Goal: Transaction & Acquisition: Obtain resource

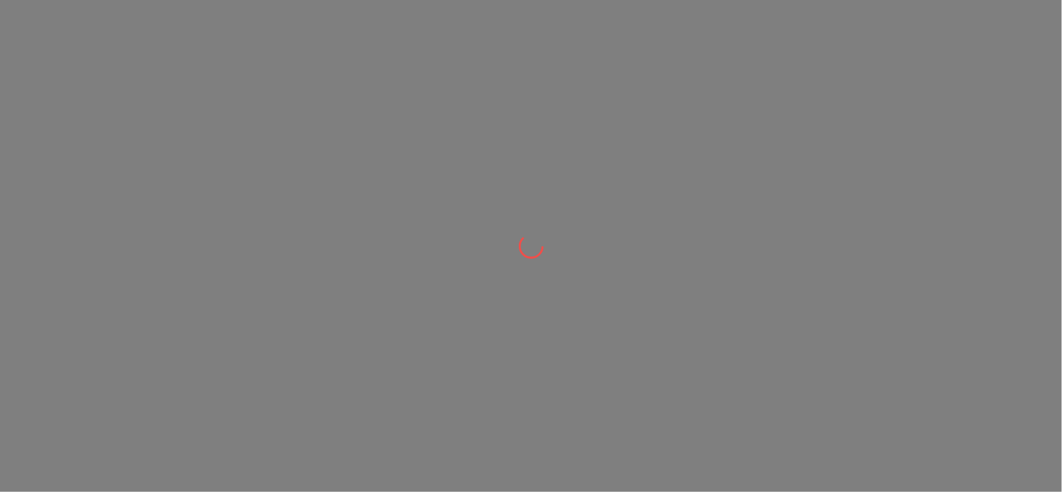
click at [457, 55] on div at bounding box center [531, 246] width 1062 height 492
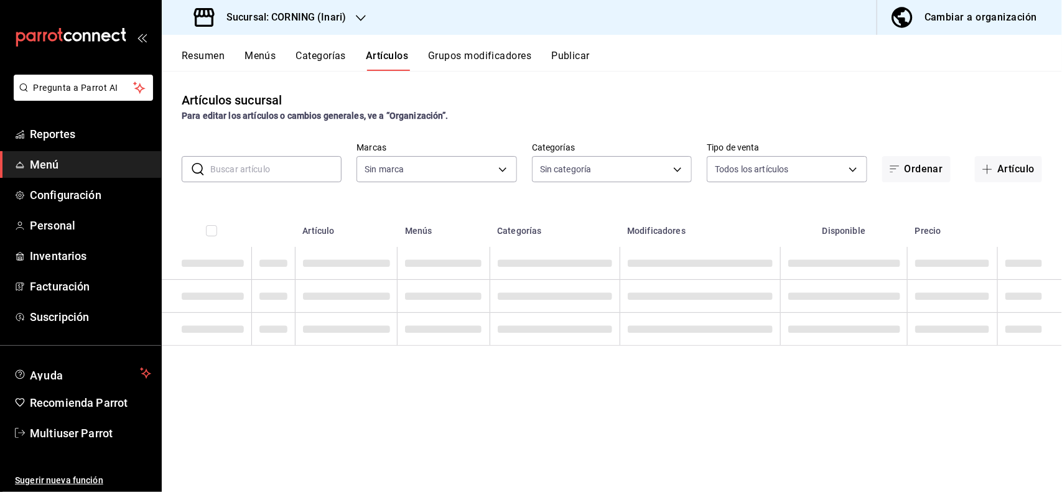
type input "9758f88e-1d56-483c-ada6-183e34089cca"
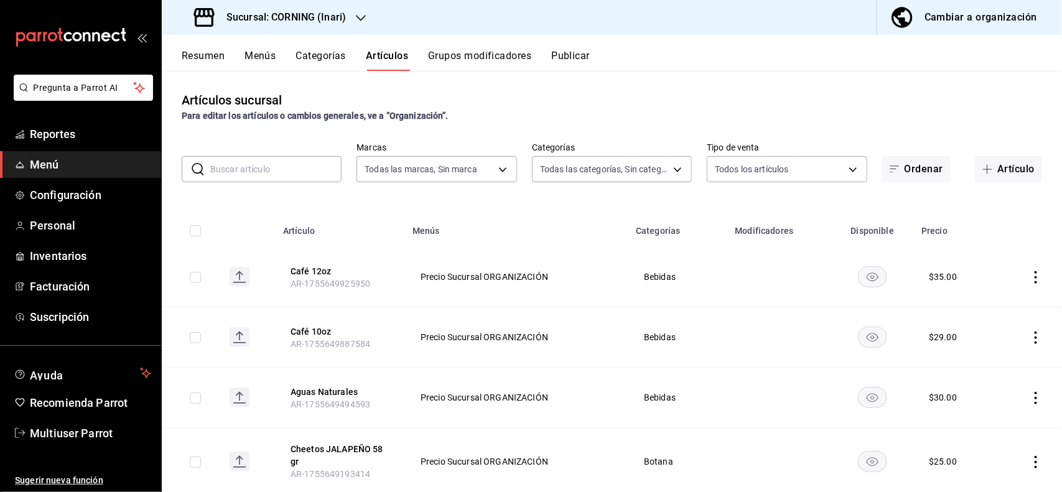
type input "2fc91448-c819-4dc1-a65e-8a1fd7123e51,396cbb58-422b-46d3-accc-8fe96382a592,5444b…"
click at [98, 137] on span "Reportes" at bounding box center [90, 134] width 121 height 17
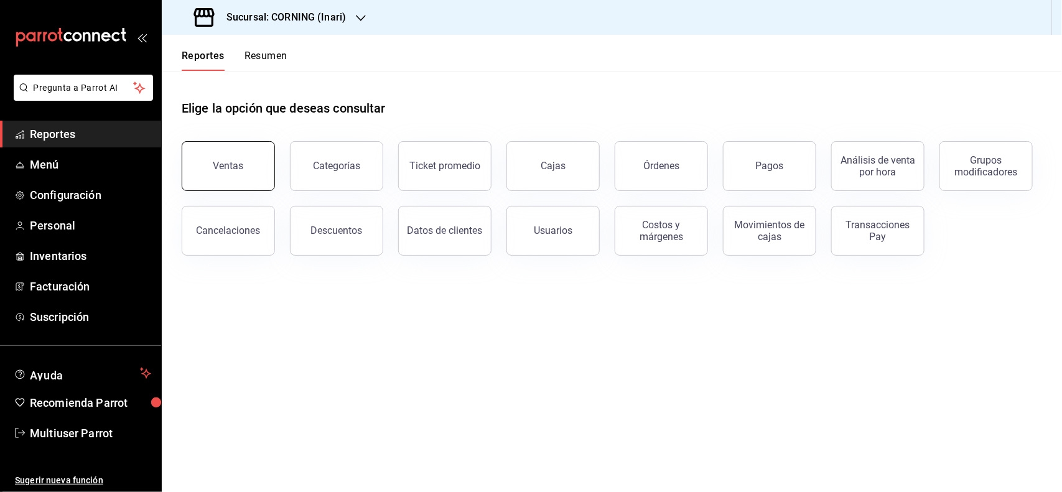
click at [192, 160] on button "Ventas" at bounding box center [228, 166] width 93 height 50
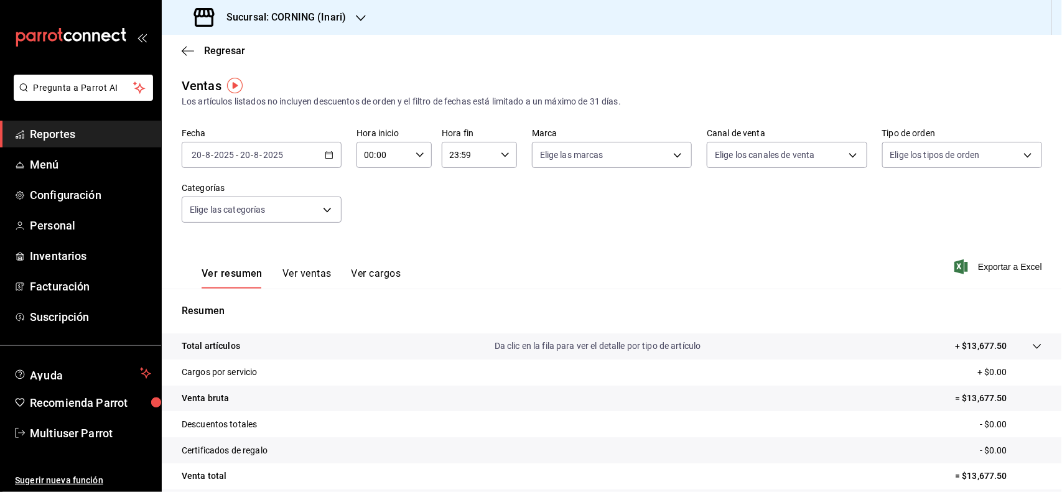
click at [328, 157] on \(Stroke\) "button" at bounding box center [328, 155] width 7 height 7
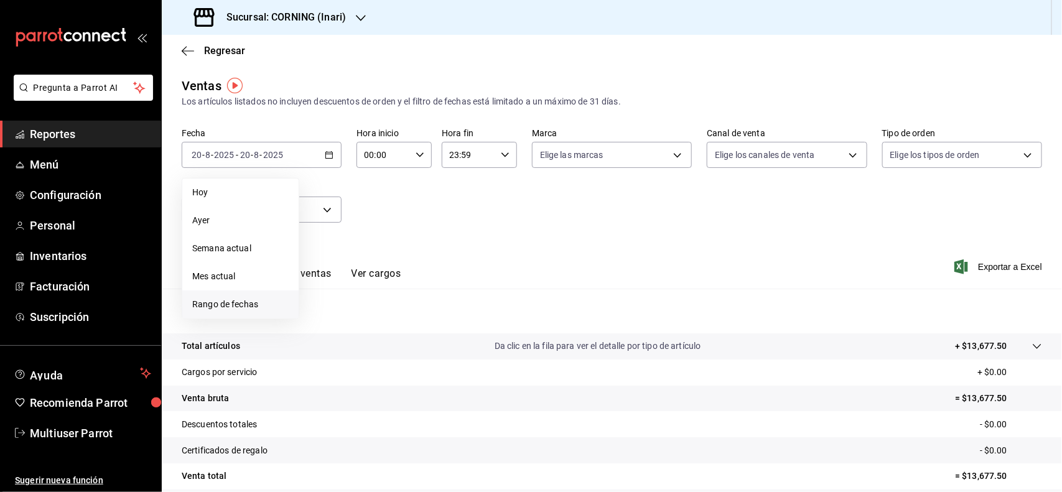
click at [259, 296] on li "Rango de fechas" at bounding box center [240, 305] width 116 height 28
click at [322, 310] on button "18" at bounding box center [325, 320] width 22 height 22
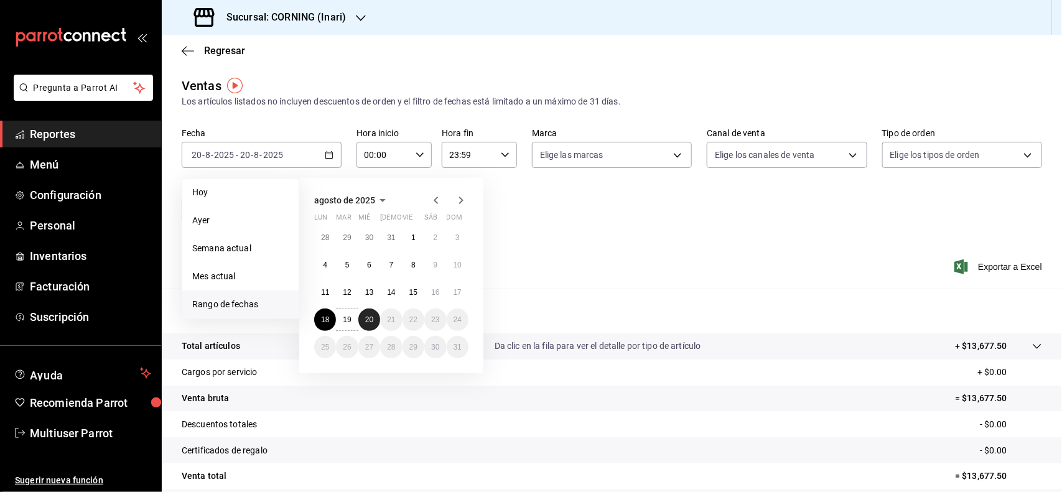
click at [366, 315] on abbr "20" at bounding box center [369, 319] width 8 height 9
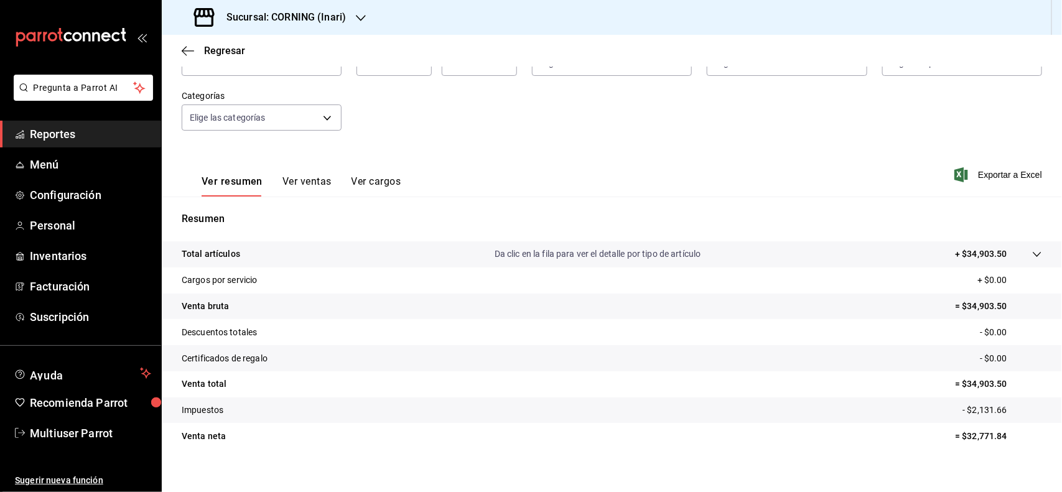
scroll to position [103, 0]
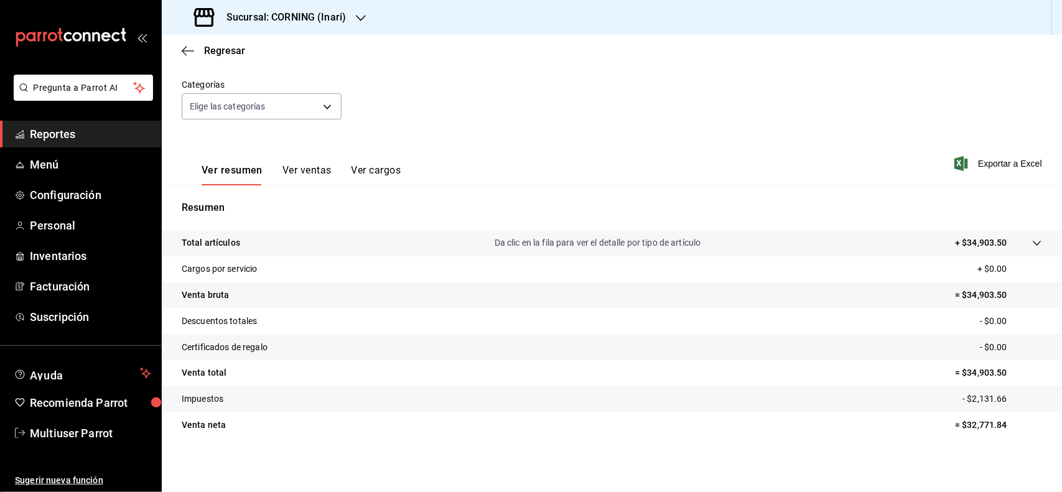
drag, startPoint x: 331, startPoint y: 176, endPoint x: 318, endPoint y: 173, distance: 13.4
click at [318, 173] on div "Ver resumen Ver ventas Ver cargos" at bounding box center [301, 174] width 199 height 21
click at [318, 173] on button "Ver ventas" at bounding box center [306, 174] width 49 height 21
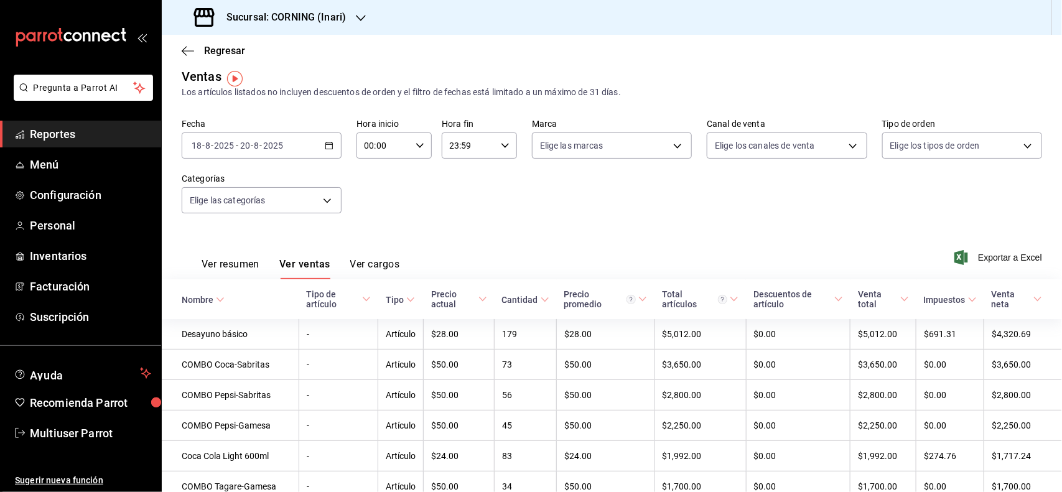
scroll to position [7, 0]
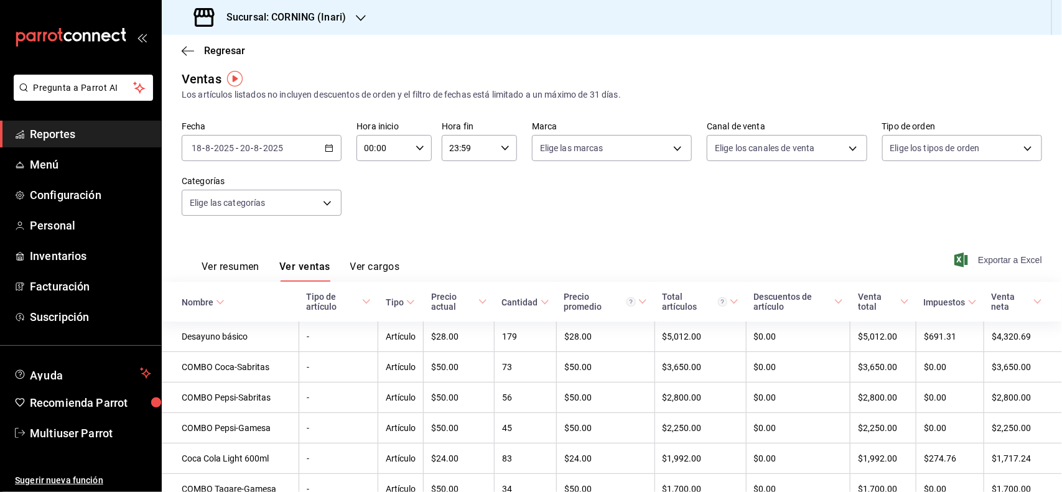
click at [1002, 258] on span "Exportar a Excel" at bounding box center [999, 260] width 85 height 15
click at [327, 149] on icon "button" at bounding box center [329, 148] width 9 height 9
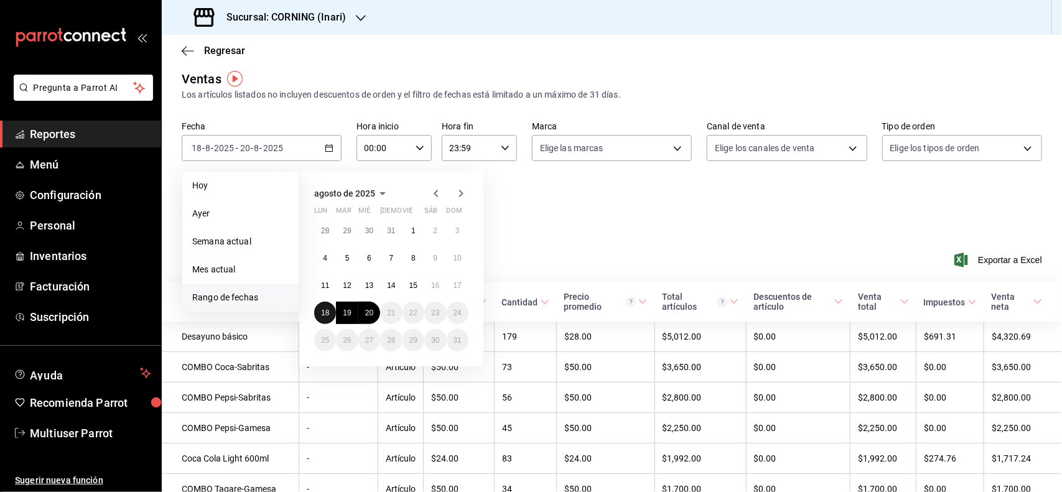
click at [328, 310] on abbr "18" at bounding box center [325, 313] width 8 height 9
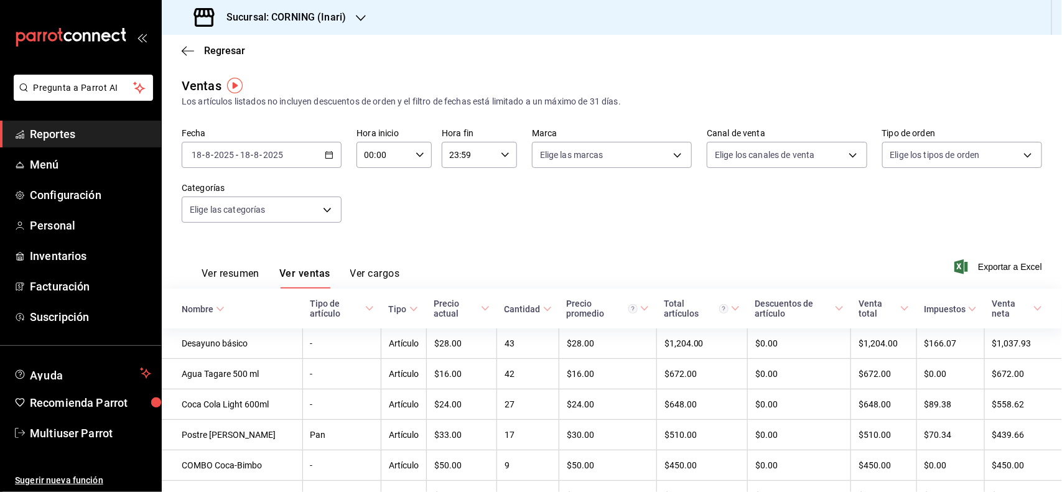
click at [218, 309] on icon at bounding box center [220, 309] width 9 height 9
click at [254, 272] on button "Ver resumen" at bounding box center [231, 277] width 58 height 21
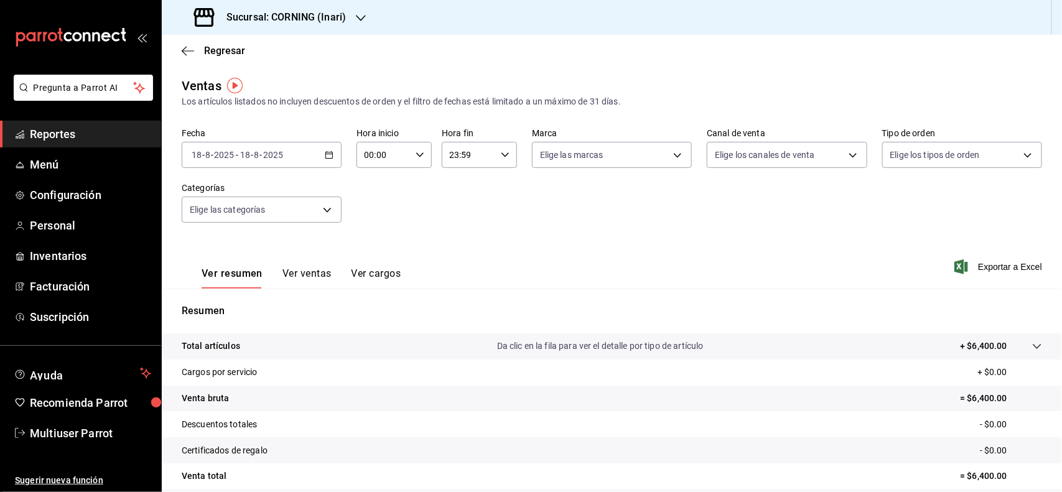
click at [295, 283] on button "Ver ventas" at bounding box center [306, 277] width 49 height 21
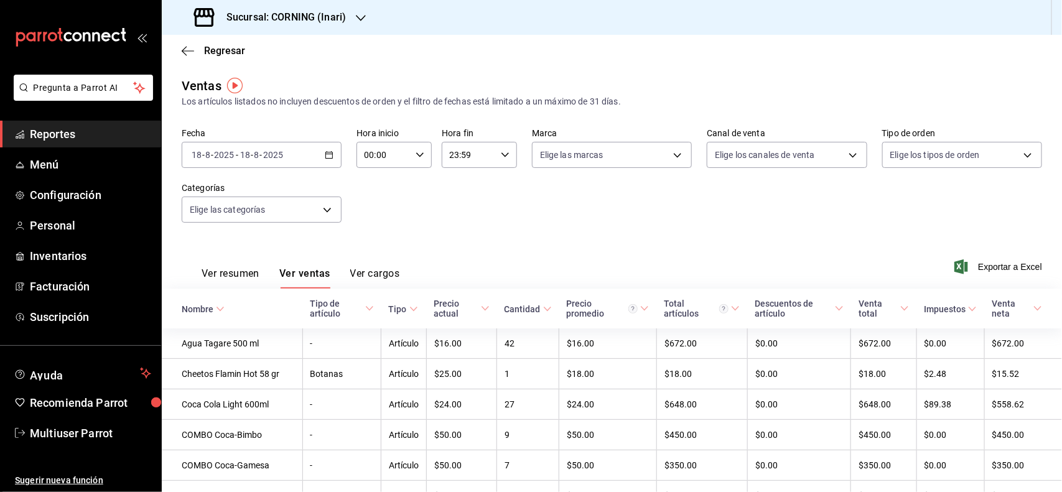
click at [336, 306] on div "Tipo de artículo" at bounding box center [336, 309] width 53 height 20
click at [986, 277] on div "Ver resumen Ver ventas Ver cargos Exportar a Excel" at bounding box center [612, 263] width 900 height 51
click at [983, 269] on span "Exportar a Excel" at bounding box center [999, 266] width 85 height 15
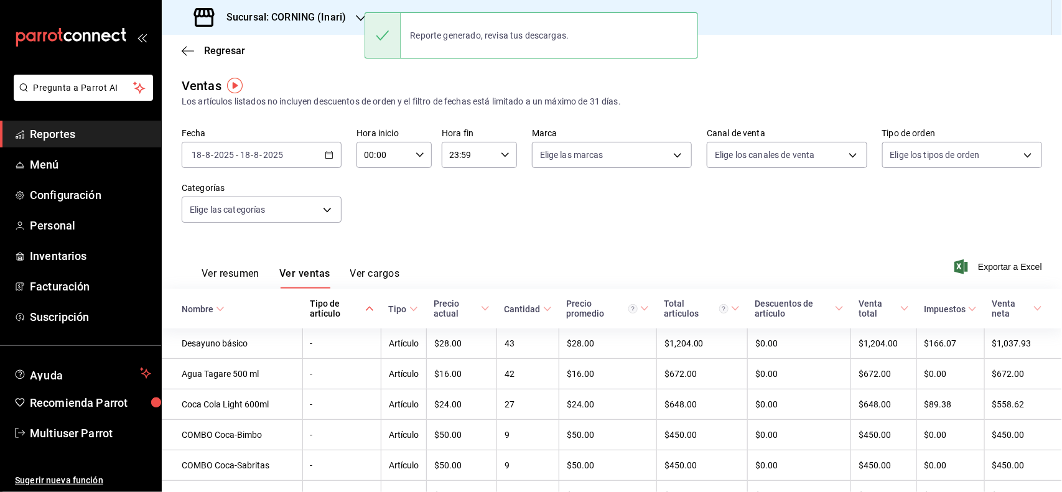
click at [327, 157] on \(Stroke\) "button" at bounding box center [328, 155] width 7 height 7
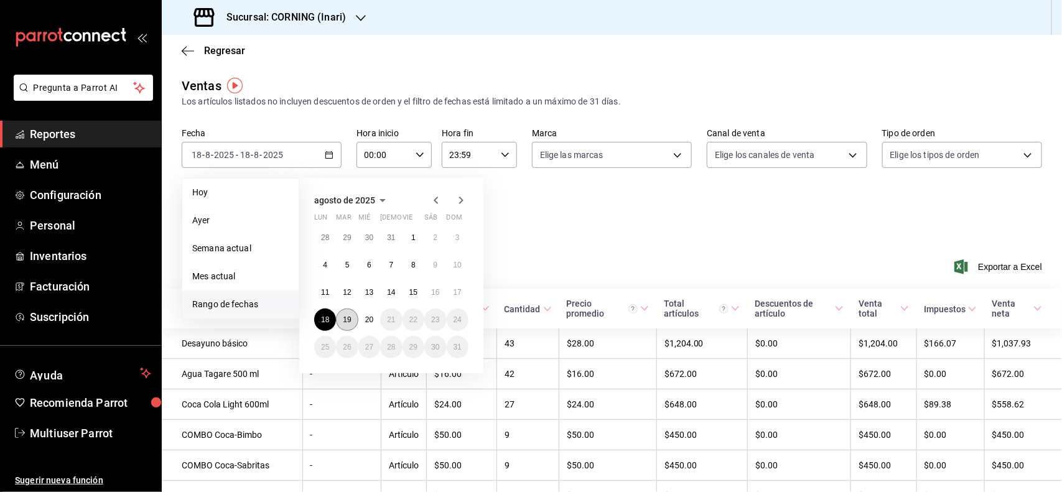
click at [348, 322] on abbr "19" at bounding box center [347, 319] width 8 height 9
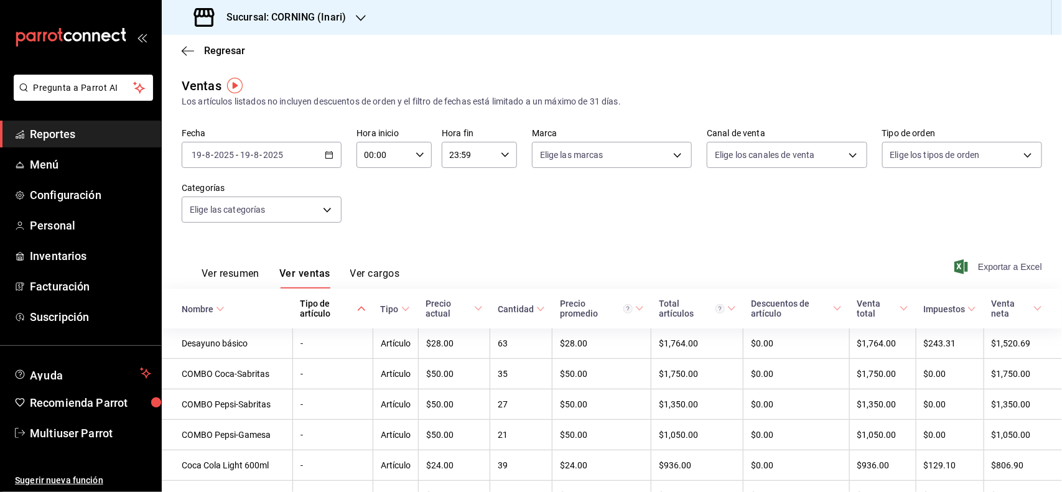
click at [986, 263] on span "Exportar a Excel" at bounding box center [999, 266] width 85 height 15
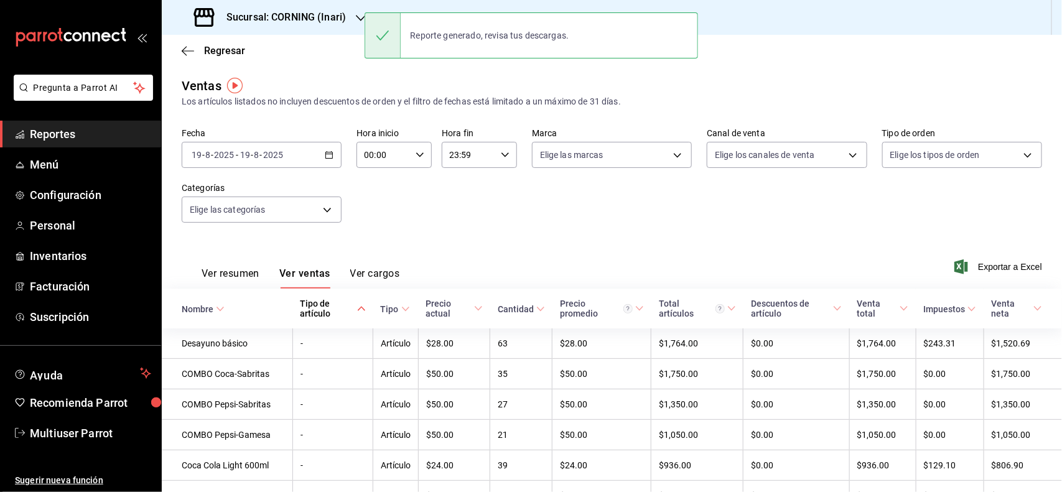
click at [327, 157] on icon "button" at bounding box center [329, 155] width 9 height 9
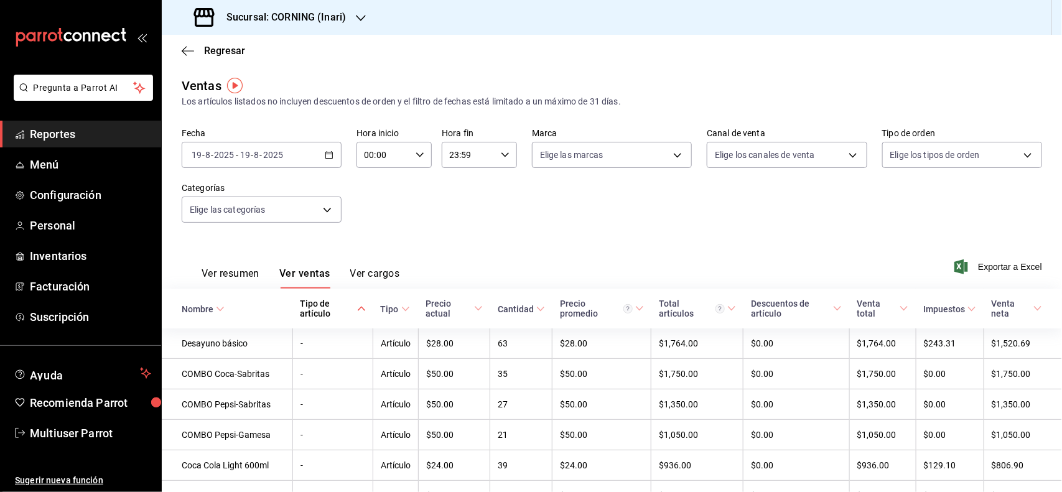
click at [614, 227] on div "Fecha [DATE] [DATE] - [DATE] [DATE] Hora inicio 00:00 Hora inicio Hora fin 23:5…" at bounding box center [612, 182] width 860 height 109
click at [327, 153] on icon "button" at bounding box center [329, 155] width 9 height 9
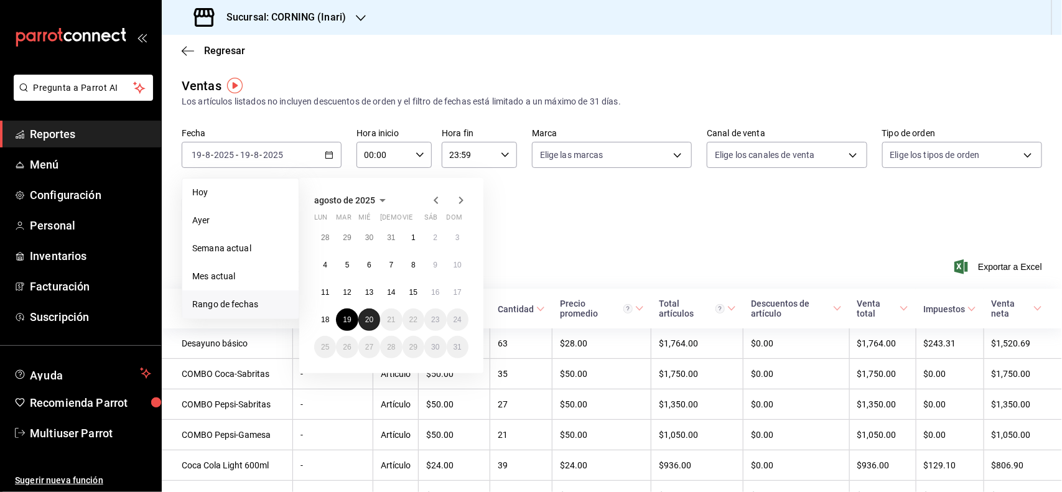
click at [369, 320] on abbr "20" at bounding box center [369, 319] width 8 height 9
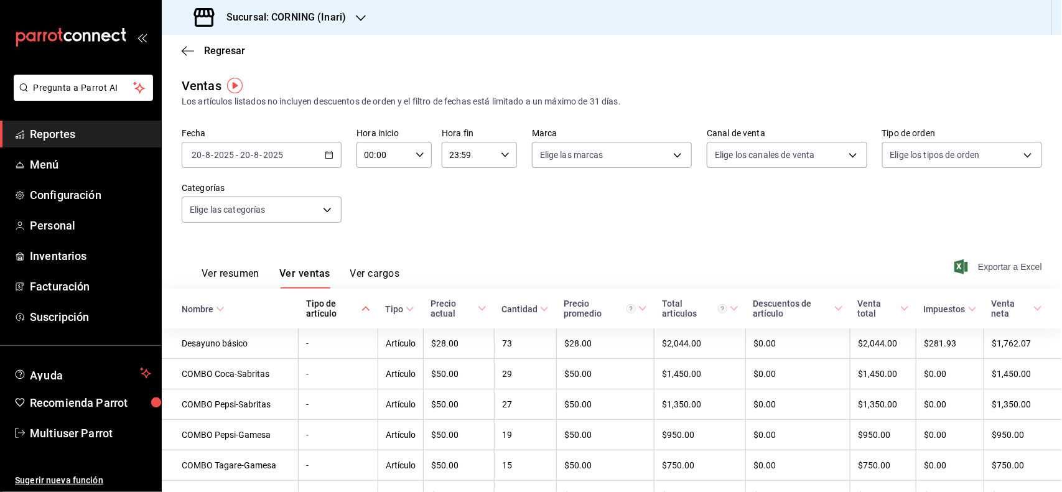
click at [1006, 260] on span "Exportar a Excel" at bounding box center [999, 266] width 85 height 15
click at [982, 271] on span "Exportar a Excel" at bounding box center [999, 266] width 85 height 15
click at [333, 152] on div "[DATE] [DATE] - [DATE] [DATE]" at bounding box center [262, 155] width 160 height 26
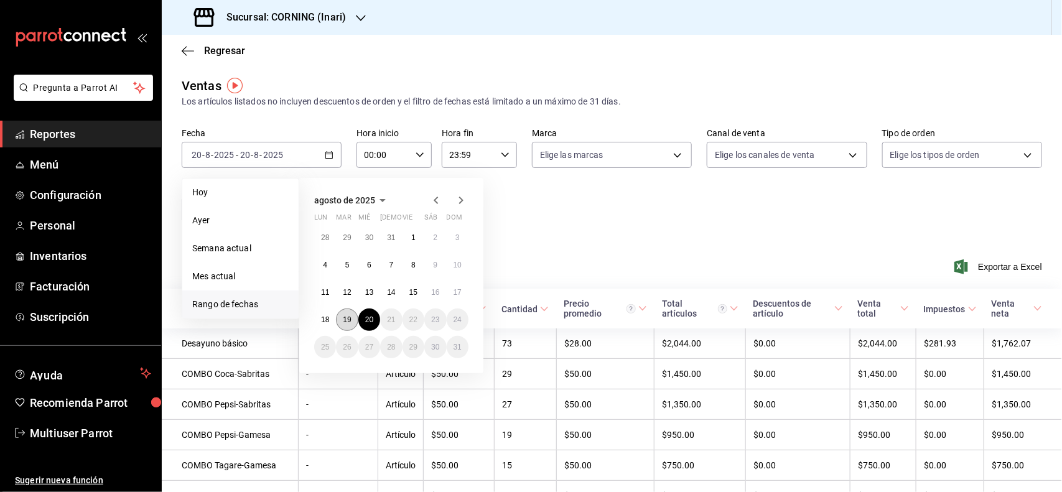
click at [349, 317] on abbr "19" at bounding box center [347, 319] width 8 height 9
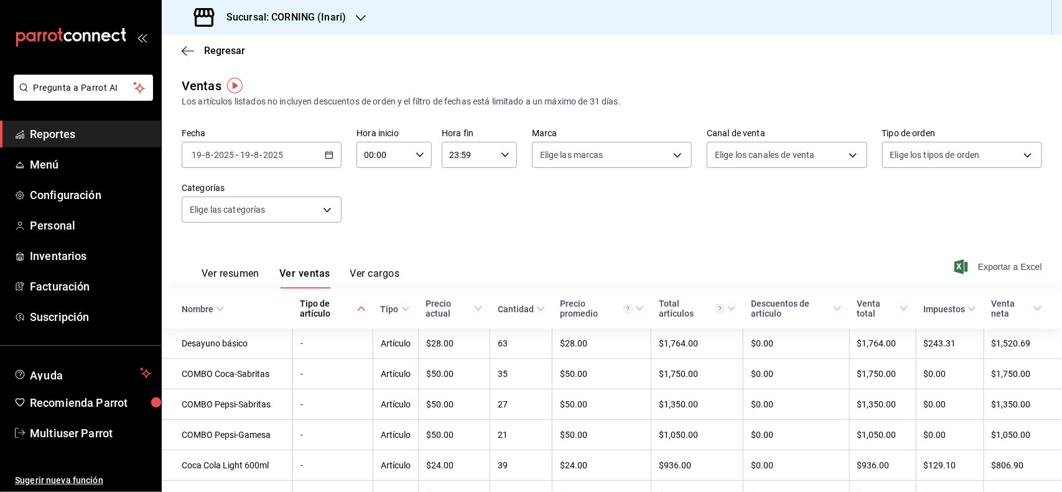
click at [982, 272] on span "Exportar a Excel" at bounding box center [999, 266] width 85 height 15
click at [333, 157] on div "[DATE] [DATE] - [DATE] [DATE]" at bounding box center [262, 155] width 160 height 26
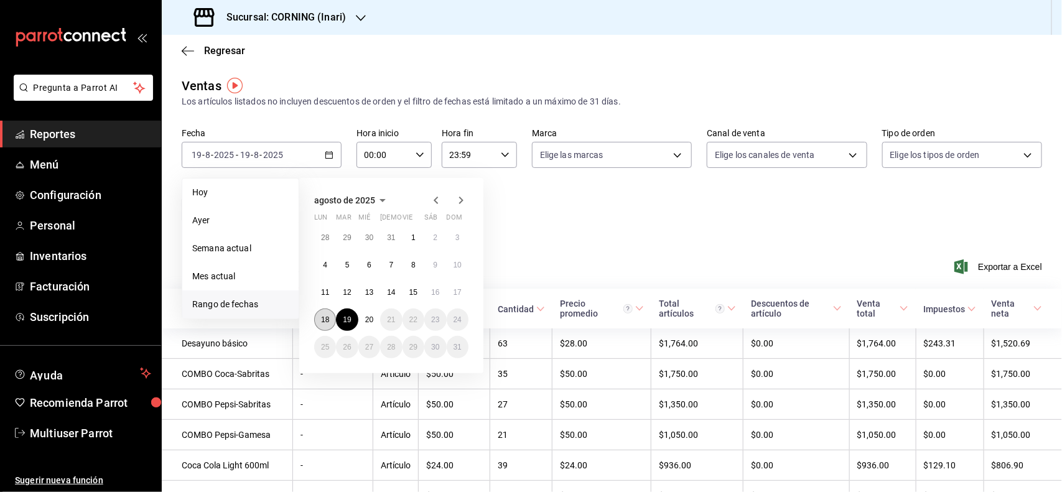
click at [333, 314] on button "18" at bounding box center [325, 320] width 22 height 22
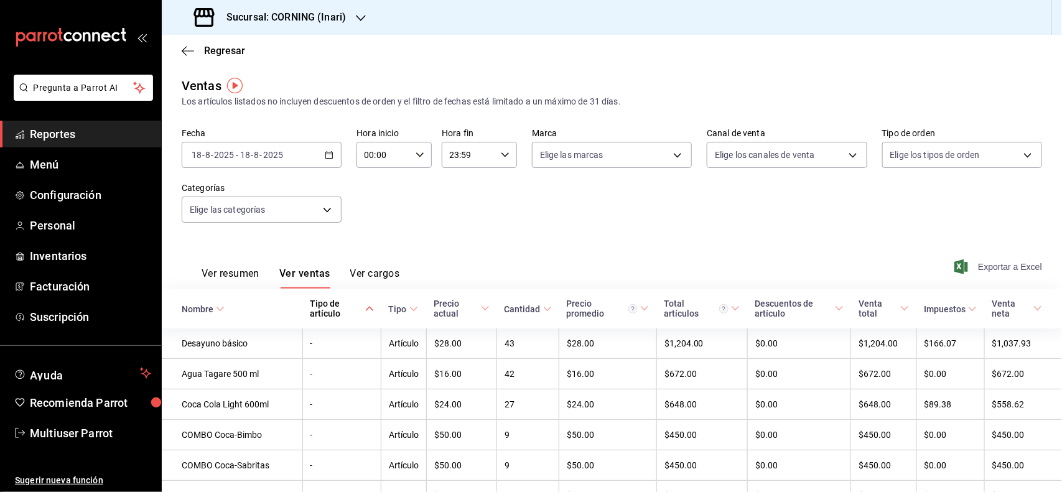
click at [980, 267] on span "Exportar a Excel" at bounding box center [999, 266] width 85 height 15
